Goal: Task Accomplishment & Management: Manage account settings

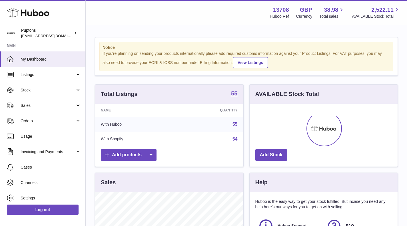
scroll to position [89, 148]
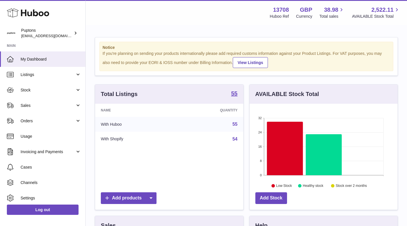
click at [39, 103] on span "Sales" at bounding box center [48, 105] width 55 height 5
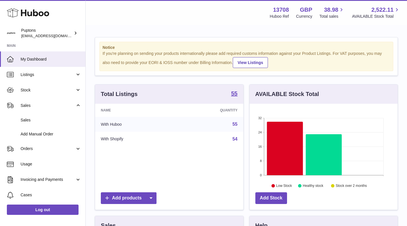
click at [48, 118] on span "Sales" at bounding box center [51, 119] width 61 height 5
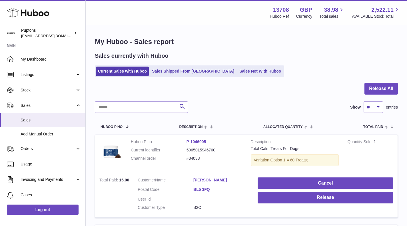
click at [237, 74] on link "Sales Not With Huboo" at bounding box center [260, 71] width 46 height 9
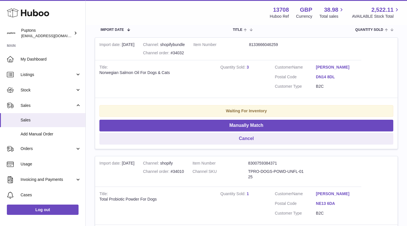
scroll to position [81, 0]
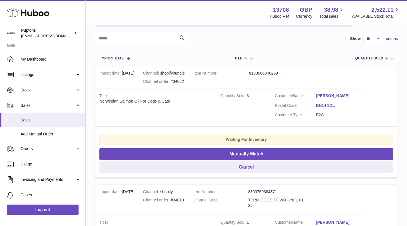
click at [185, 82] on div "Channel order #34032" at bounding box center [164, 81] width 42 height 5
drag, startPoint x: 36, startPoint y: 93, endPoint x: 34, endPoint y: 95, distance: 3.0
click at [36, 93] on link "Stock" at bounding box center [42, 89] width 85 height 15
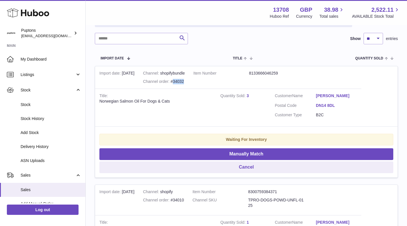
click at [33, 103] on span "Stock" at bounding box center [51, 104] width 61 height 5
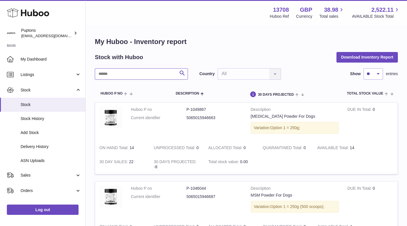
click at [120, 74] on input "text" at bounding box center [141, 73] width 93 height 11
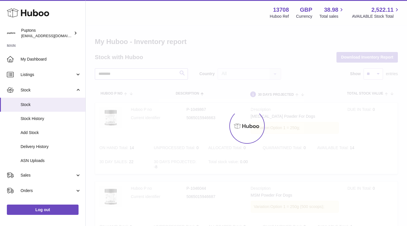
type input "********"
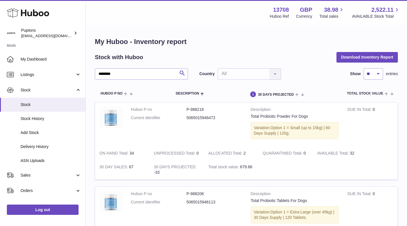
click at [45, 176] on span "Sales" at bounding box center [48, 174] width 55 height 5
click at [39, 187] on span "Sales" at bounding box center [51, 189] width 61 height 5
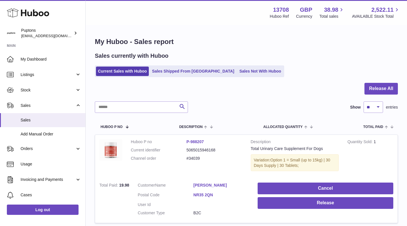
scroll to position [29, 0]
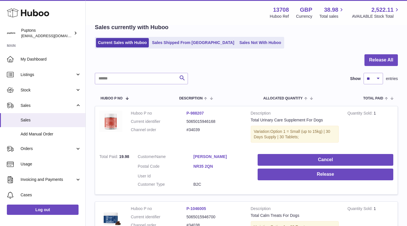
click at [237, 43] on link "Sales Not With Huboo" at bounding box center [260, 42] width 46 height 9
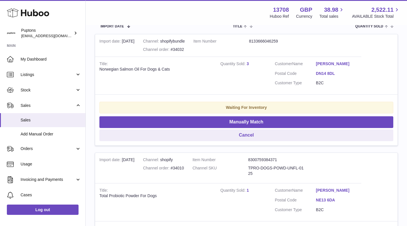
scroll to position [86, 0]
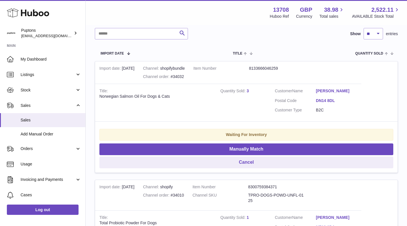
click at [29, 91] on span "Stock" at bounding box center [48, 89] width 55 height 5
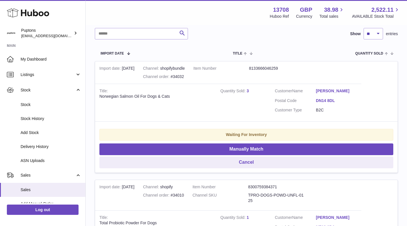
click at [33, 102] on span "Stock" at bounding box center [51, 104] width 61 height 5
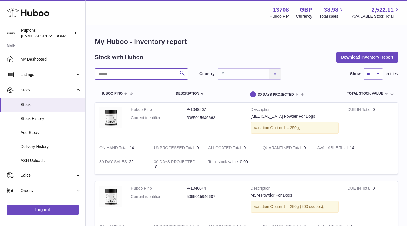
click at [129, 74] on input "text" at bounding box center [141, 73] width 93 height 11
type input "*"
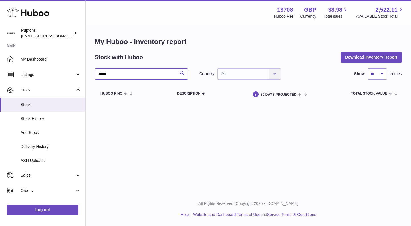
click at [102, 75] on input "*****" at bounding box center [141, 73] width 93 height 11
type input "******"
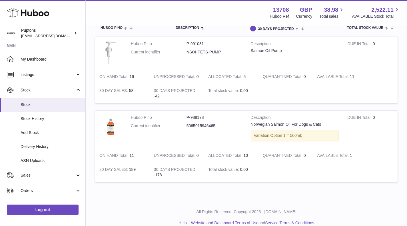
scroll to position [74, 0]
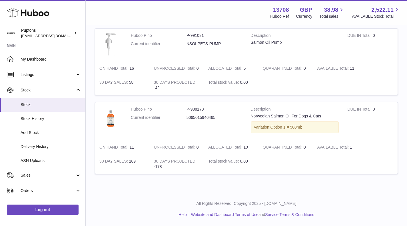
click at [41, 176] on span "Sales" at bounding box center [48, 174] width 55 height 5
click at [31, 107] on span "Stock" at bounding box center [51, 104] width 61 height 5
click at [42, 176] on span "Sales" at bounding box center [48, 174] width 55 height 5
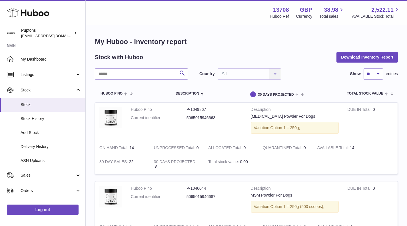
scroll to position [57, 0]
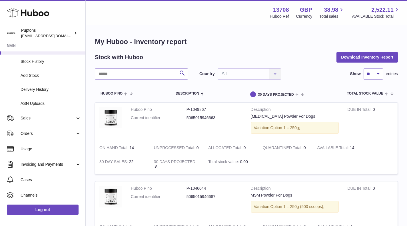
click at [34, 122] on link "Sales" at bounding box center [42, 117] width 85 height 15
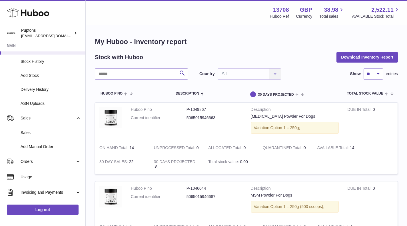
click at [32, 131] on span "Sales" at bounding box center [51, 132] width 61 height 5
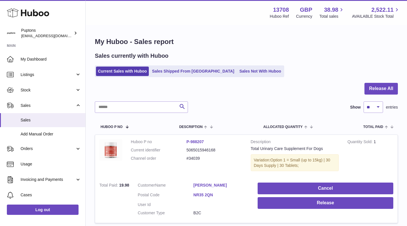
click at [251, 71] on link "Sales Not With Huboo" at bounding box center [260, 71] width 46 height 9
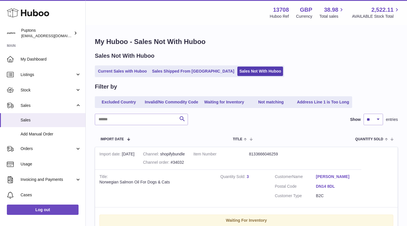
scroll to position [57, 0]
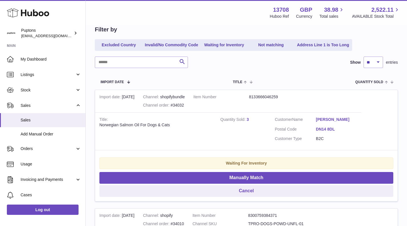
click at [185, 104] on div "Channel order #34032" at bounding box center [164, 104] width 42 height 5
copy div "34032"
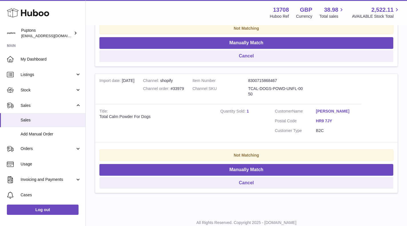
scroll to position [309, 0]
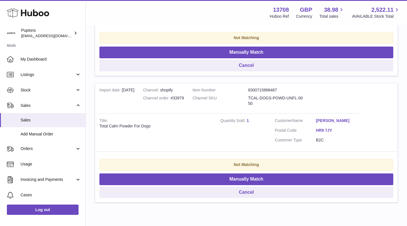
click at [37, 124] on link "Sales" at bounding box center [42, 120] width 85 height 14
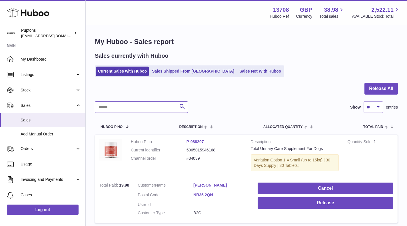
click at [122, 106] on input "text" at bounding box center [141, 106] width 93 height 11
type input "******"
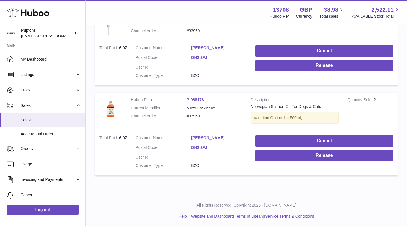
scroll to position [744, 0]
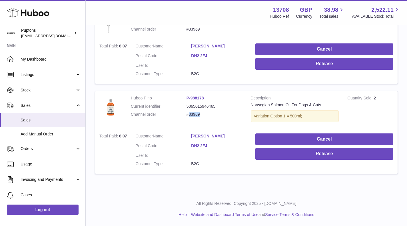
drag, startPoint x: 204, startPoint y: 116, endPoint x: 189, endPoint y: 116, distance: 14.6
click at [189, 116] on dd "#33969" at bounding box center [214, 114] width 56 height 5
copy dd "33969"
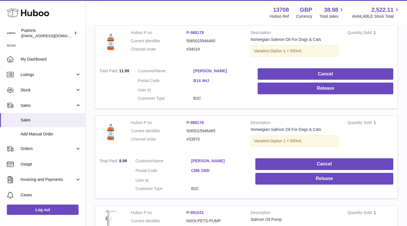
scroll to position [573, 0]
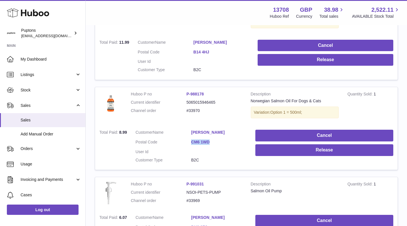
drag, startPoint x: 193, startPoint y: 142, endPoint x: 218, endPoint y: 142, distance: 25.4
click at [218, 142] on dl "Customer Name Josie Pickard Postal Code CM6 1WD User Id Customer Type B2C" at bounding box center [191, 148] width 111 height 36
copy dl "CM6 1WD"
drag, startPoint x: 203, startPoint y: 112, endPoint x: 187, endPoint y: 112, distance: 15.7
click at [187, 112] on dd "#33970" at bounding box center [214, 110] width 56 height 5
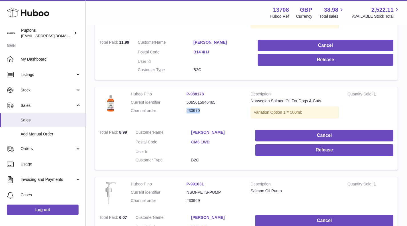
copy dd "#33970"
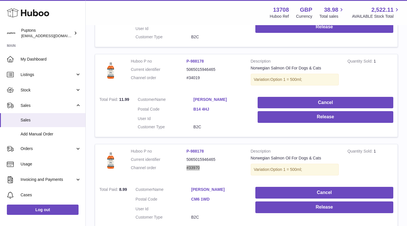
scroll to position [487, 0]
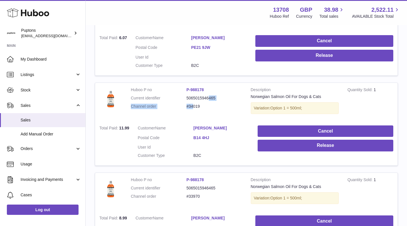
drag, startPoint x: 210, startPoint y: 102, endPoint x: 194, endPoint y: 105, distance: 17.0
click at [194, 105] on dl "Huboo P no P-988178 Current identifier 5065015946465 Channel order #34019" at bounding box center [186, 99] width 111 height 25
click at [198, 106] on dd "#34019" at bounding box center [214, 106] width 56 height 5
copy dd "34019"
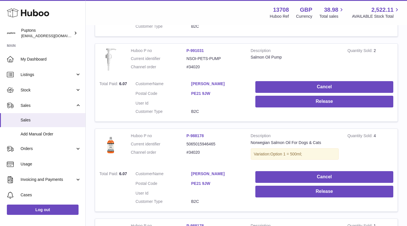
scroll to position [345, 0]
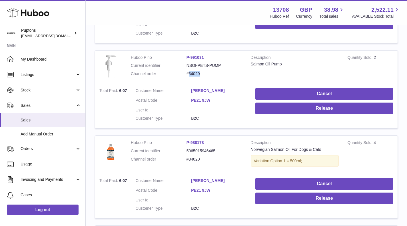
drag, startPoint x: 203, startPoint y: 75, endPoint x: 189, endPoint y: 76, distance: 14.3
click at [189, 76] on dd "#34020" at bounding box center [214, 73] width 56 height 5
copy dd "34020"
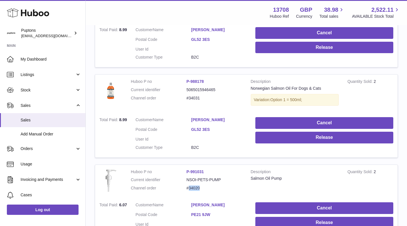
scroll to position [202, 0]
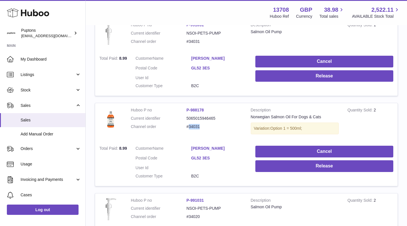
drag, startPoint x: 208, startPoint y: 128, endPoint x: 190, endPoint y: 128, distance: 18.0
click at [190, 128] on dd "#34031" at bounding box center [214, 126] width 56 height 5
copy dd "34031"
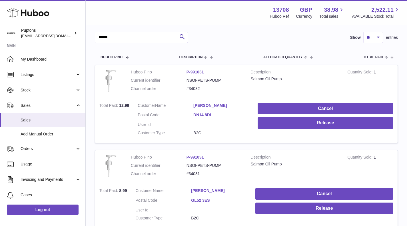
scroll to position [59, 0]
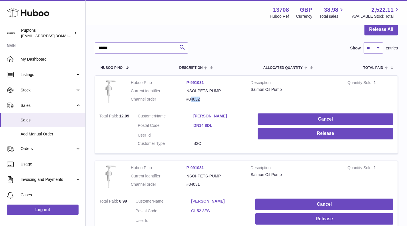
drag, startPoint x: 198, startPoint y: 100, endPoint x: 191, endPoint y: 100, distance: 6.6
click at [191, 100] on dd "#34032" at bounding box center [214, 98] width 56 height 5
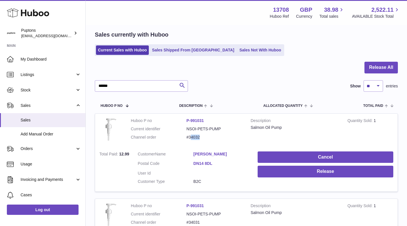
scroll to position [0, 0]
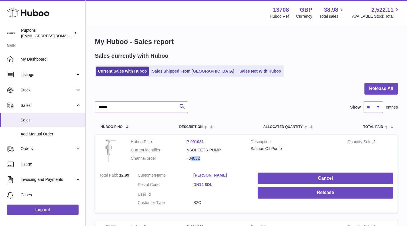
click at [237, 73] on link "Sales Not With Huboo" at bounding box center [260, 71] width 46 height 9
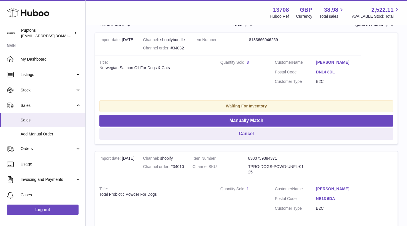
scroll to position [29, 0]
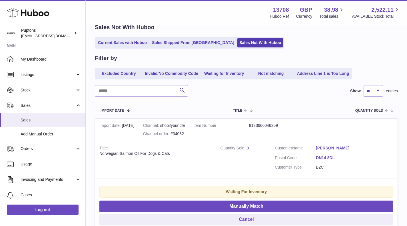
click at [123, 44] on link "Current Sales with Huboo" at bounding box center [122, 42] width 53 height 9
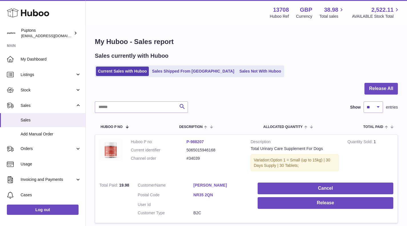
click at [237, 70] on link "Sales Not With Huboo" at bounding box center [260, 71] width 46 height 9
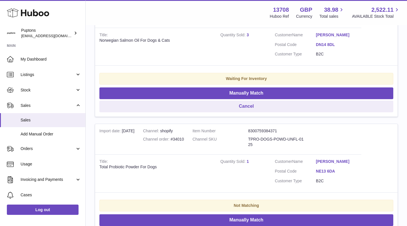
scroll to position [86, 0]
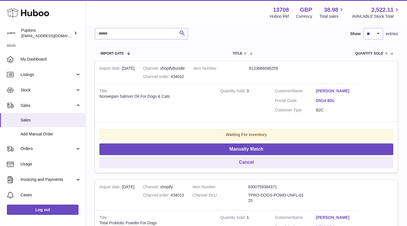
click at [185, 77] on div "Channel order #34032" at bounding box center [164, 76] width 42 height 5
copy div "34032"
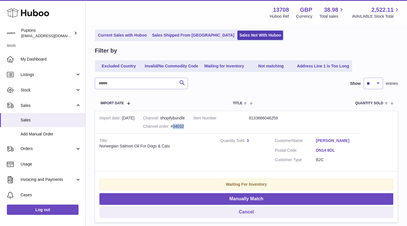
scroll to position [57, 0]
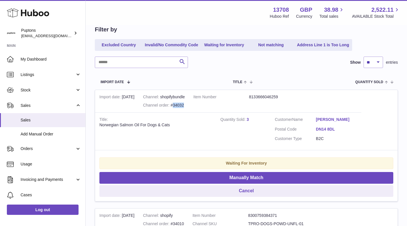
copy div "34032"
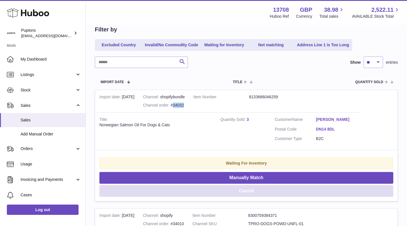
click at [246, 191] on button "Cancel" at bounding box center [246, 191] width 294 height 12
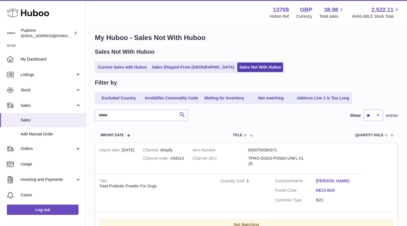
scroll to position [0, 0]
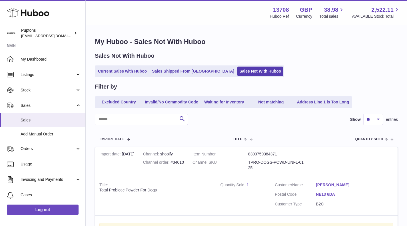
click at [130, 68] on link "Current Sales with Huboo" at bounding box center [122, 71] width 53 height 9
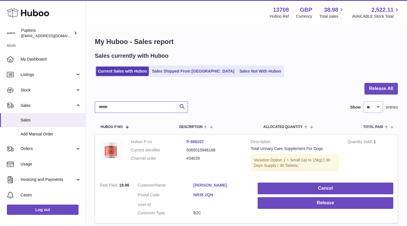
click at [140, 109] on input "text" at bounding box center [141, 106] width 93 height 11
paste input "*****"
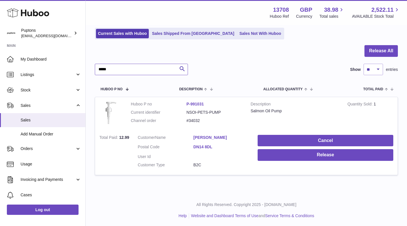
scroll to position [39, 0]
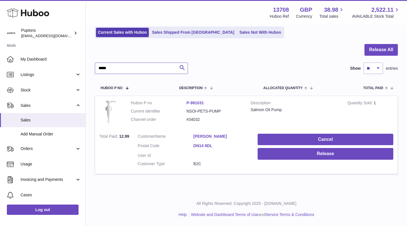
type input "*****"
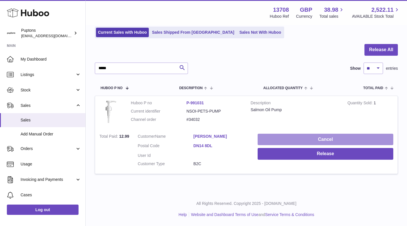
click at [311, 139] on button "Cancel" at bounding box center [325, 140] width 136 height 12
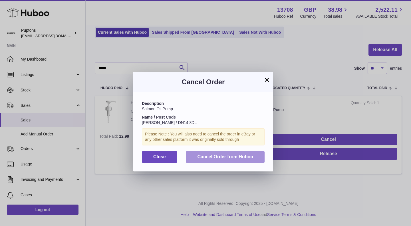
click at [228, 158] on span "Cancel Order from Huboo" at bounding box center [225, 156] width 56 height 5
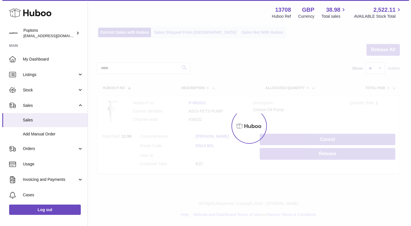
scroll to position [0, 0]
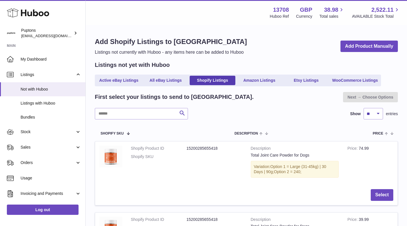
click at [27, 145] on span "Sales" at bounding box center [48, 146] width 55 height 5
click at [32, 159] on link "Sales" at bounding box center [42, 162] width 85 height 14
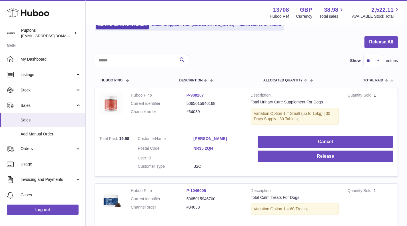
scroll to position [29, 0]
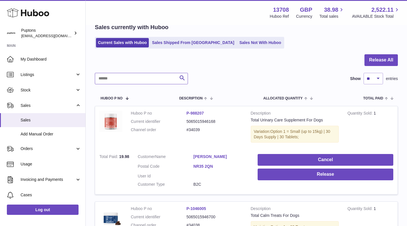
click at [139, 76] on input "text" at bounding box center [141, 78] width 93 height 11
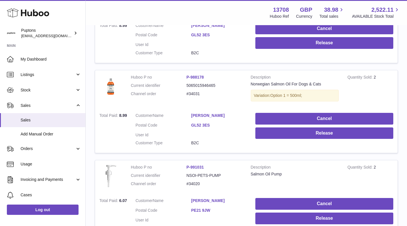
scroll to position [143, 0]
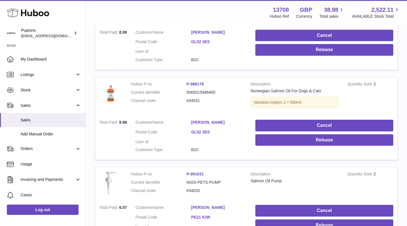
type input "******"
drag, startPoint x: 202, startPoint y: 101, endPoint x: 189, endPoint y: 101, distance: 12.8
click at [189, 101] on dd "#34031" at bounding box center [214, 100] width 56 height 5
copy dd "34031"
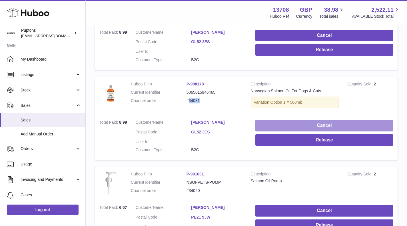
click at [324, 126] on button "Cancel" at bounding box center [324, 126] width 138 height 12
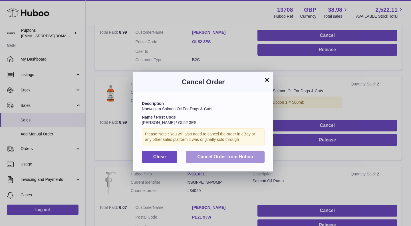
click at [248, 155] on span "Cancel Order from Huboo" at bounding box center [225, 156] width 56 height 5
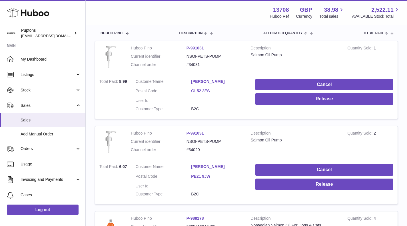
scroll to position [57, 0]
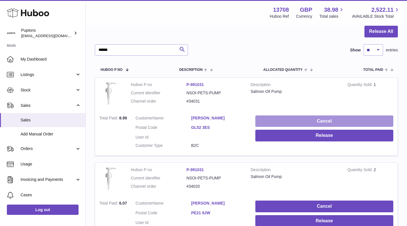
click at [317, 119] on button "Cancel" at bounding box center [324, 121] width 138 height 12
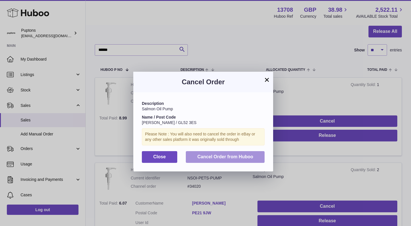
click at [255, 155] on button "Cancel Order from Huboo" at bounding box center [225, 157] width 79 height 12
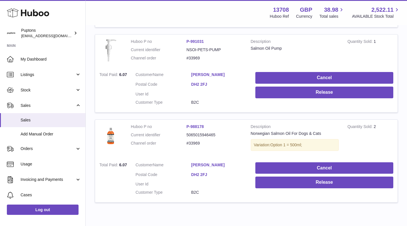
scroll to position [484, 0]
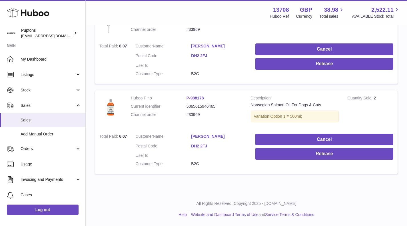
click at [196, 113] on dd "#33969" at bounding box center [214, 114] width 56 height 5
copy dd "33969"
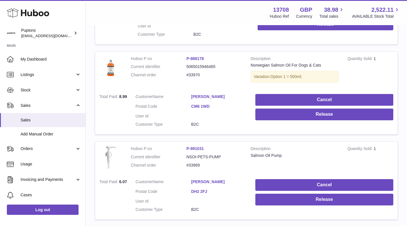
scroll to position [341, 0]
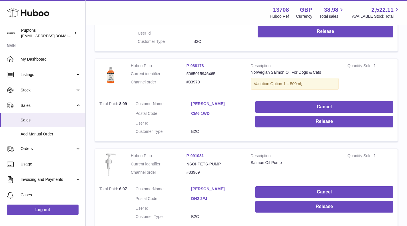
click at [197, 83] on dd "#33970" at bounding box center [214, 81] width 56 height 5
copy dd "33970"
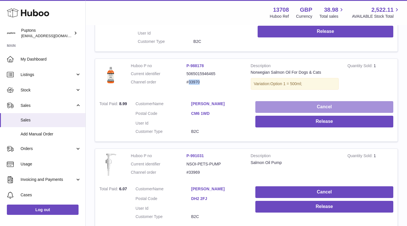
click at [315, 107] on button "Cancel" at bounding box center [324, 107] width 138 height 12
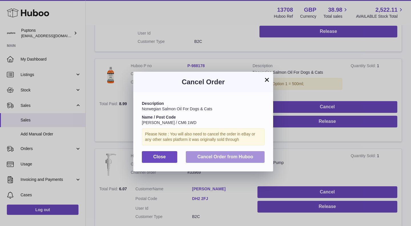
click at [247, 156] on span "Cancel Order from Huboo" at bounding box center [225, 156] width 56 height 5
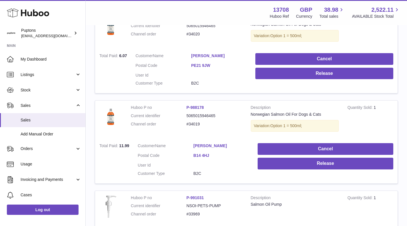
scroll to position [198, 0]
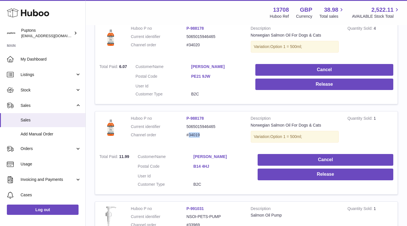
drag, startPoint x: 195, startPoint y: 136, endPoint x: 190, endPoint y: 136, distance: 5.7
click at [190, 136] on dd "#34019" at bounding box center [214, 134] width 56 height 5
copy dd "34019"
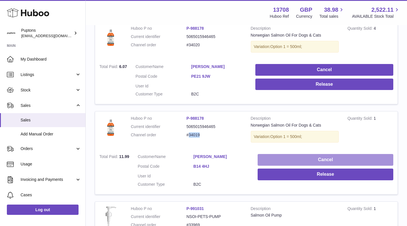
click at [317, 161] on button "Cancel" at bounding box center [325, 160] width 136 height 12
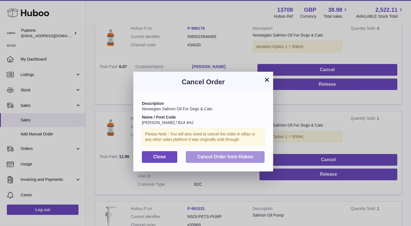
click at [226, 159] on span "Cancel Order from Huboo" at bounding box center [225, 156] width 56 height 5
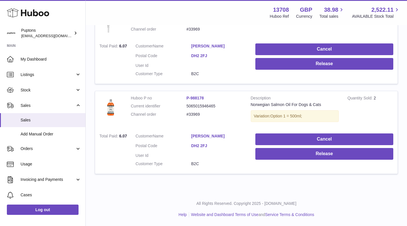
scroll to position [275, 0]
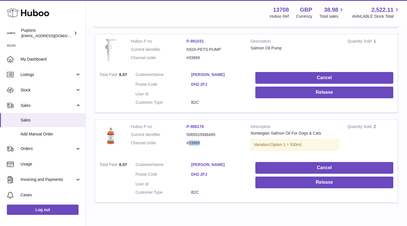
drag, startPoint x: 207, startPoint y: 146, endPoint x: 190, endPoint y: 145, distance: 16.9
click at [190, 145] on dl "Huboo P no P-988178 Current identifier 5065015946465 Channel order #33969" at bounding box center [186, 136] width 111 height 25
copy dd "33969"
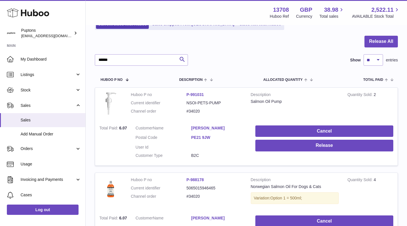
scroll to position [0, 0]
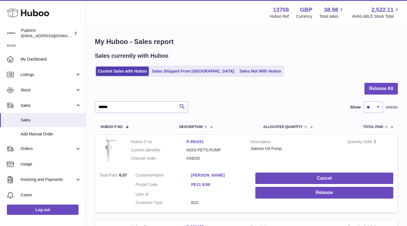
click at [247, 74] on link "Sales Not With Huboo" at bounding box center [260, 71] width 46 height 9
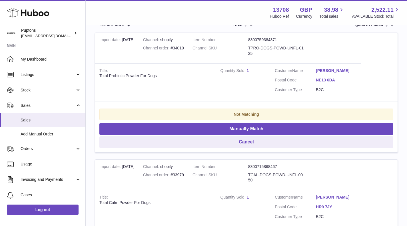
scroll to position [143, 0]
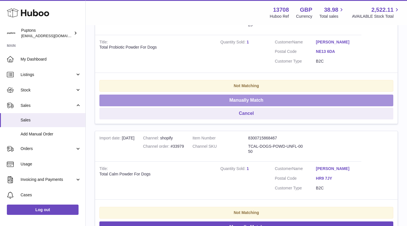
click at [243, 101] on button "Manually Match" at bounding box center [246, 100] width 294 height 12
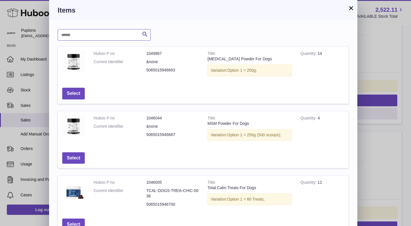
click at [114, 36] on input "text" at bounding box center [104, 34] width 93 height 11
type input "*********"
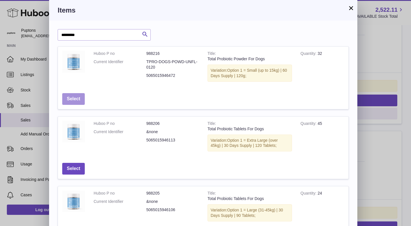
click at [74, 98] on button "Select" at bounding box center [73, 99] width 23 height 12
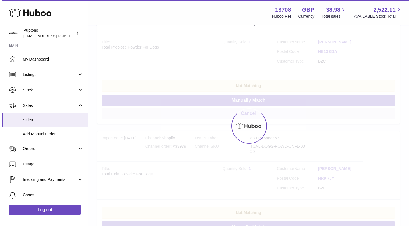
scroll to position [92, 0]
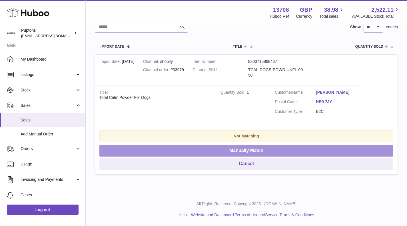
click at [251, 148] on button "Manually Match" at bounding box center [246, 151] width 294 height 12
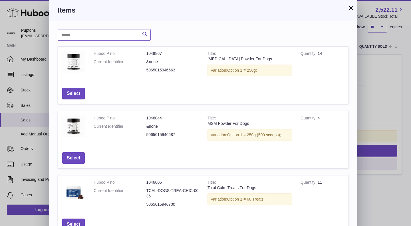
click at [107, 37] on input "text" at bounding box center [104, 34] width 93 height 11
type input "****"
click at [146, 36] on icon "submit" at bounding box center [145, 34] width 7 height 7
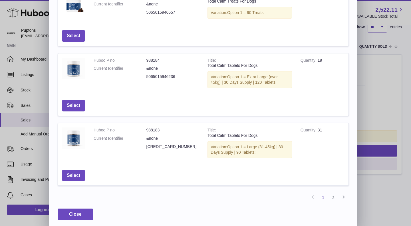
scroll to position [194, 0]
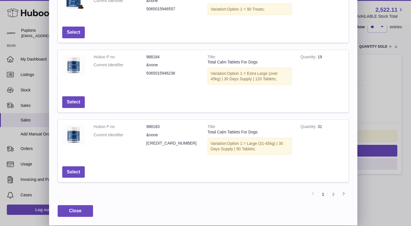
click at [333, 195] on link "2" at bounding box center [333, 194] width 10 height 10
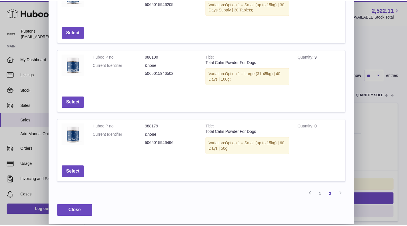
scroll to position [26, 0]
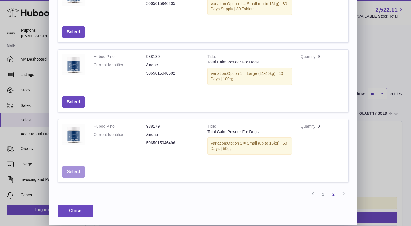
click at [80, 169] on button "Select" at bounding box center [73, 172] width 23 height 12
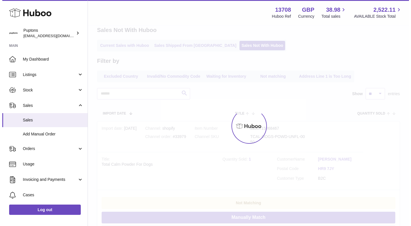
scroll to position [0, 0]
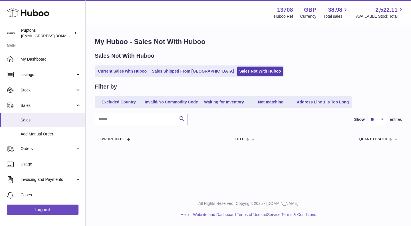
click at [120, 68] on link "Current Sales with Huboo" at bounding box center [122, 71] width 53 height 9
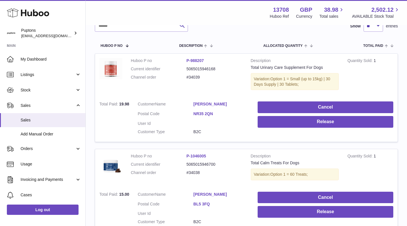
scroll to position [57, 0]
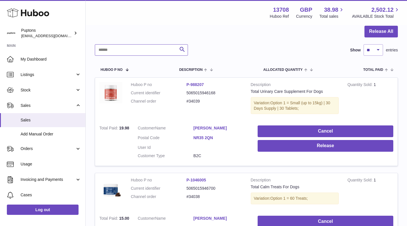
click at [141, 49] on input "text" at bounding box center [141, 49] width 93 height 11
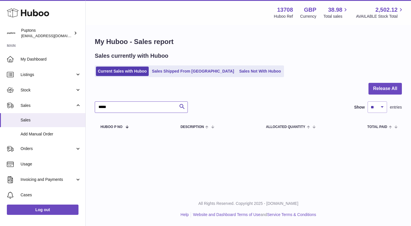
type input "*****"
drag, startPoint x: 140, startPoint y: 113, endPoint x: 98, endPoint y: 115, distance: 42.0
click at [98, 115] on div "Release All ***** Search Show ** ** ** *** entries Huboo P no Description ALLOC…" at bounding box center [248, 109] width 307 height 52
click at [140, 142] on div "My Huboo - Sales report Sales currently with Huboo Current Sales with Huboo Sal…" at bounding box center [248, 86] width 325 height 120
click at [27, 62] on link "My Dashboard" at bounding box center [42, 58] width 85 height 15
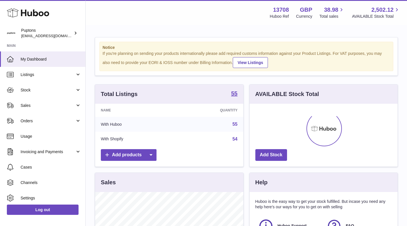
scroll to position [89, 148]
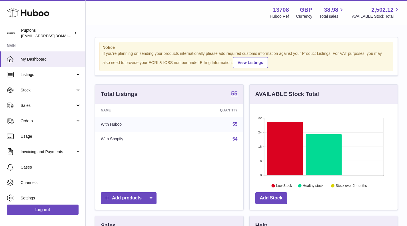
click at [38, 104] on span "Sales" at bounding box center [48, 105] width 55 height 5
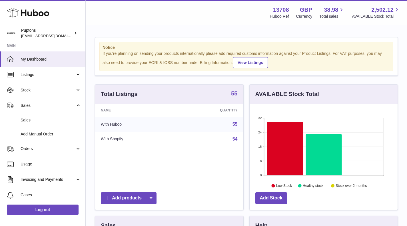
click at [43, 118] on span "Sales" at bounding box center [51, 119] width 61 height 5
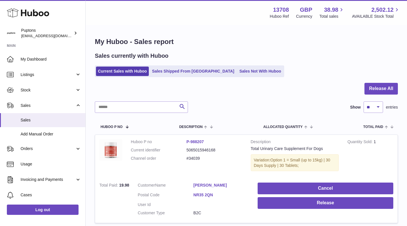
click at [48, 95] on link "Stock" at bounding box center [42, 89] width 85 height 15
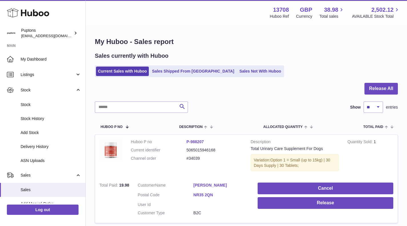
click at [47, 104] on span "Stock" at bounding box center [51, 104] width 61 height 5
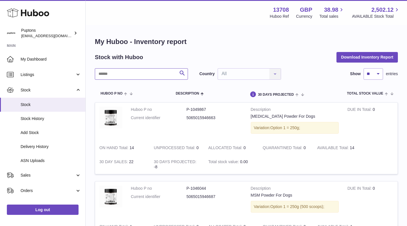
click at [110, 75] on input "text" at bounding box center [141, 73] width 93 height 11
type input "******"
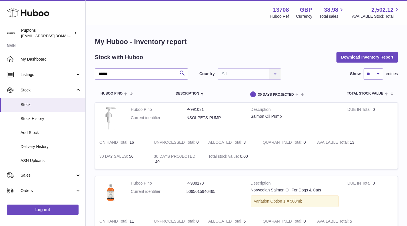
click at [220, 54] on div "Stock with Huboo Download Inventory Report" at bounding box center [246, 57] width 303 height 10
drag, startPoint x: 152, startPoint y: 75, endPoint x: 37, endPoint y: 74, distance: 115.6
click at [37, 74] on div "Huboo Puptons hello@puptons.com Main My Dashboard Listings Not with Huboo Listi…" at bounding box center [203, 150] width 407 height 300
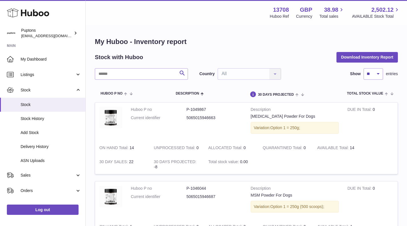
click at [47, 174] on span "Sales" at bounding box center [48, 174] width 55 height 5
click at [43, 185] on link "Sales" at bounding box center [42, 190] width 85 height 14
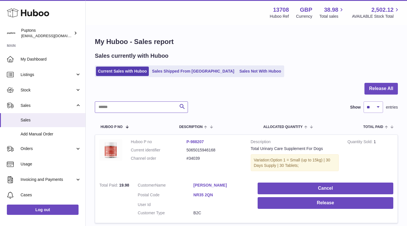
click at [120, 106] on input "text" at bounding box center [141, 106] width 93 height 11
type input "******"
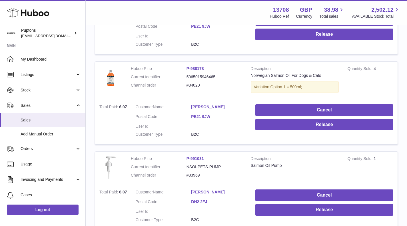
scroll to position [161, 0]
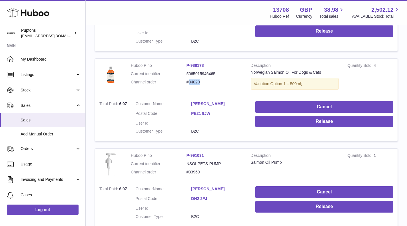
drag, startPoint x: 204, startPoint y: 82, endPoint x: 189, endPoint y: 83, distance: 14.8
click at [189, 83] on dd "#34020" at bounding box center [214, 81] width 56 height 5
copy dd "34020"
